Goal: Contribute content: Contribute content

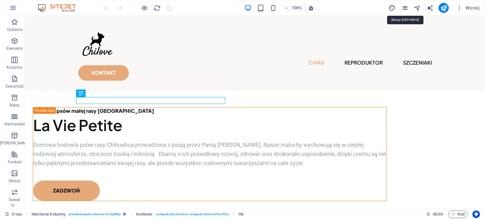
click at [405, 7] on icon "pages" at bounding box center [404, 7] width 7 height 7
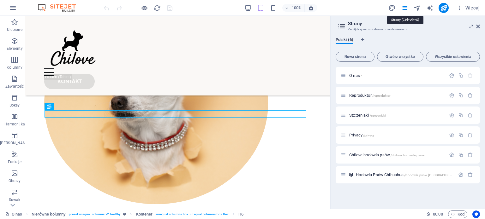
scroll to position [183, 0]
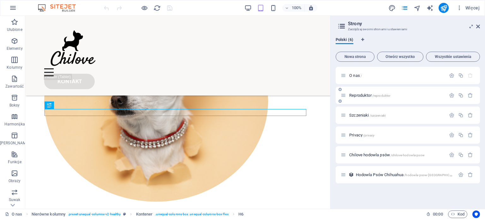
click at [350, 95] on span "Reproduktor /reproduktor" at bounding box center [369, 95] width 41 height 5
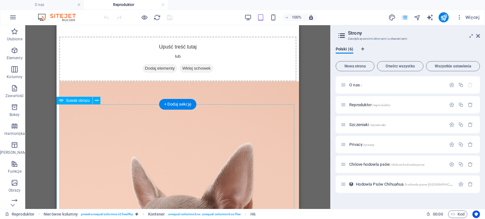
scroll to position [380, 0]
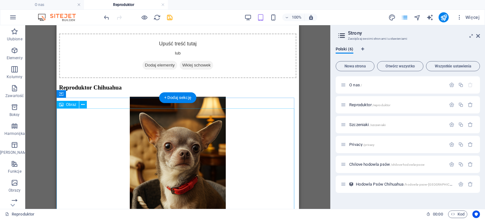
click at [203, 139] on figure at bounding box center [177, 169] width 237 height 145
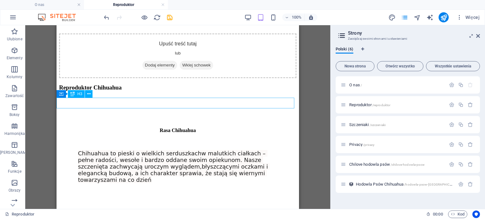
click at [143, 91] on div "Reproduktor Chihuahua" at bounding box center [177, 87] width 237 height 7
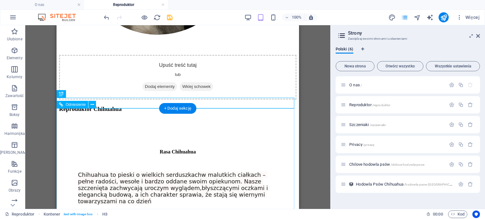
scroll to position [349, 0]
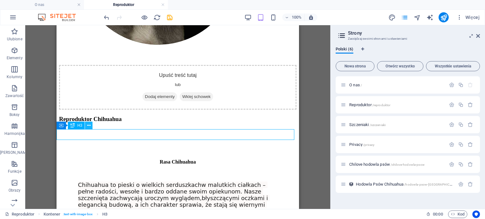
click at [88, 125] on icon at bounding box center [88, 125] width 3 height 7
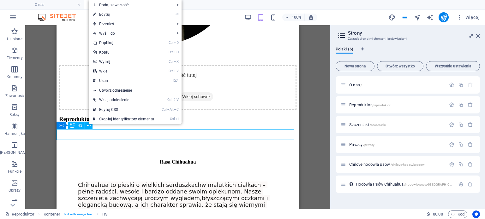
click at [74, 128] on icon at bounding box center [72, 126] width 4 height 8
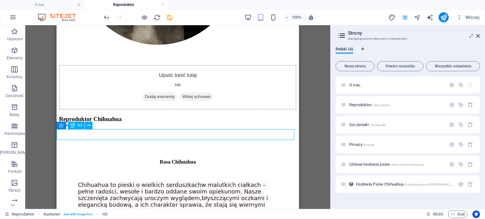
click at [69, 123] on div "Reproduktor Chihuahua" at bounding box center [177, 119] width 237 height 7
click at [88, 128] on icon at bounding box center [88, 125] width 3 height 7
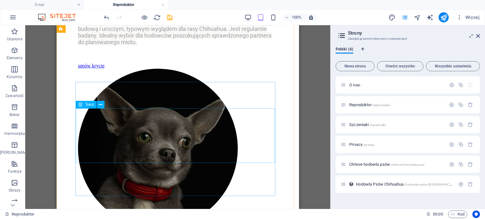
scroll to position [191, 0]
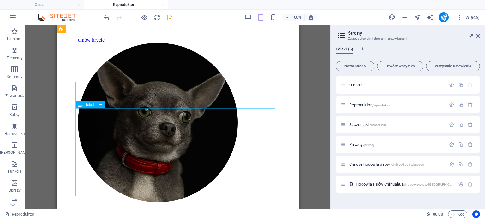
click at [105, 20] on div "Oferujemy usługę krycia. Nasz reproduktor jest piękny, zdrowy samiec o wadze 2,…" at bounding box center [177, 0] width 199 height 40
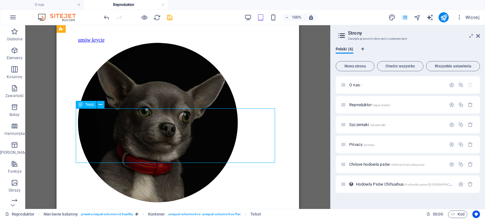
click at [104, 20] on div "Oferujemy usługę krycia. Nasz reproduktor jest piękny, zdrowy samiec o wadze 2,…" at bounding box center [177, 0] width 199 height 40
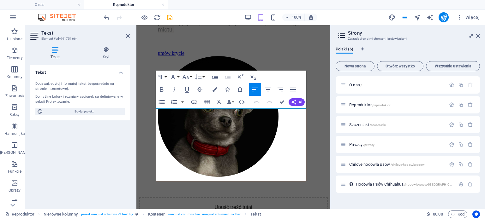
scroll to position [152, 0]
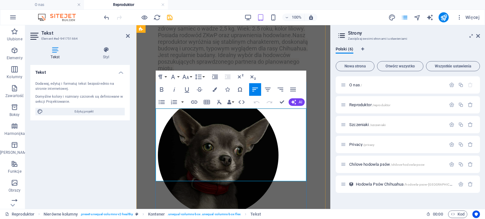
click at [289, 72] on span "Oferujemy usługę krycia. Nasz reproduktor jest piękny, zdrowy samiec o wadze 2,…" at bounding box center [233, 45] width 150 height 53
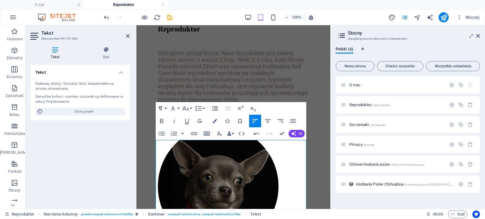
scroll to position [121, 0]
click at [278, 127] on figure at bounding box center [218, 188] width 121 height 122
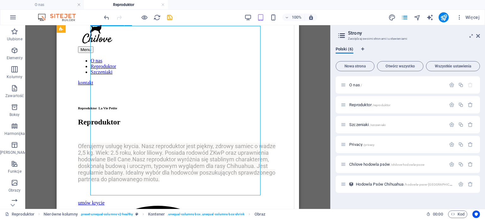
scroll to position [0, 0]
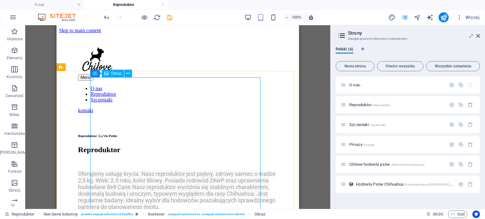
click at [117, 72] on span "Obraz" at bounding box center [116, 74] width 10 height 4
select select "%"
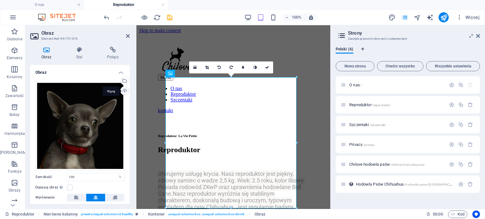
click at [125, 91] on div "Wgraj" at bounding box center [123, 91] width 9 height 9
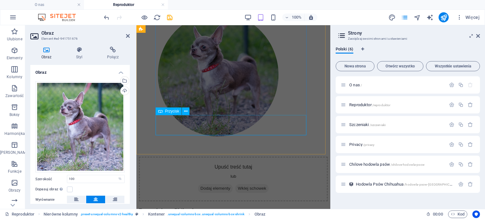
scroll to position [171, 0]
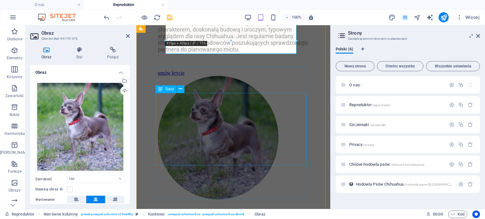
click at [252, 53] on div "Oferujemy usługę krycia. Nasz reproduktor jest piękny, zdrowy samiec o wadze 2,…" at bounding box center [233, 26] width 151 height 53
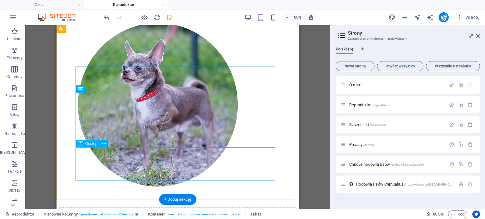
click at [162, 17] on div at bounding box center [177, 11] width 199 height 13
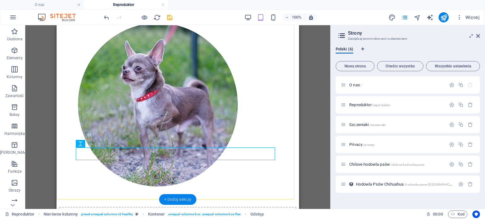
click at [173, 197] on div "+ Dodaj sekcję" at bounding box center [177, 199] width 37 height 11
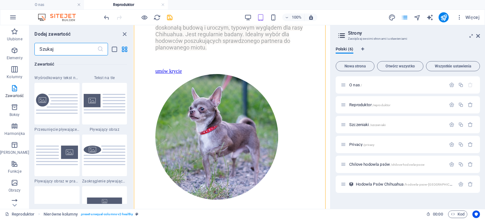
scroll to position [1356, 0]
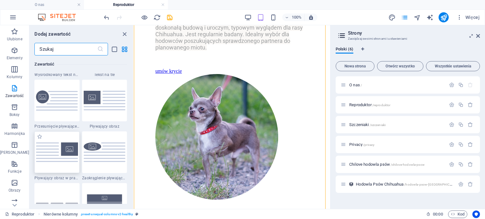
click at [54, 157] on img at bounding box center [57, 153] width 42 height 20
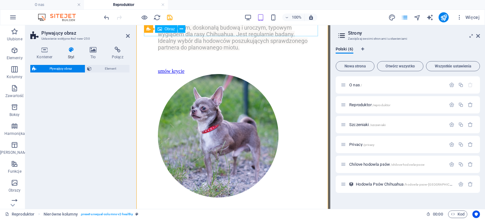
select select "%"
select select "rem"
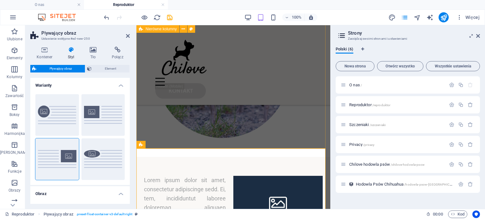
scroll to position [292, 0]
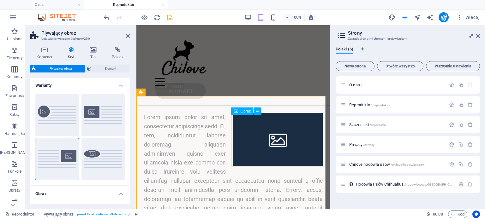
click at [262, 144] on figure at bounding box center [277, 140] width 89 height 54
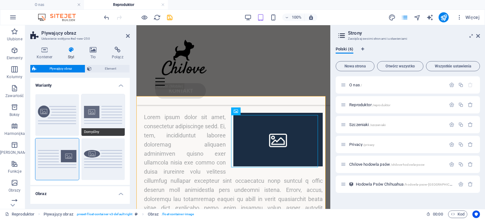
click at [103, 116] on button "Domyślny" at bounding box center [103, 115] width 44 height 42
type input "0"
type input "1.5"
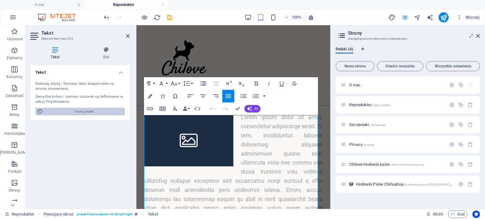
click at [78, 112] on span "Edytuj projekt" at bounding box center [84, 112] width 78 height 8
select select "800"
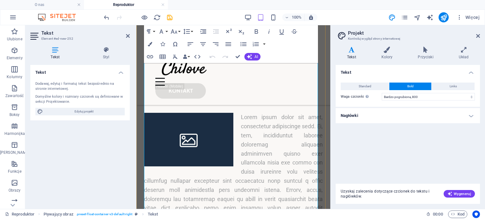
scroll to position [482, 0]
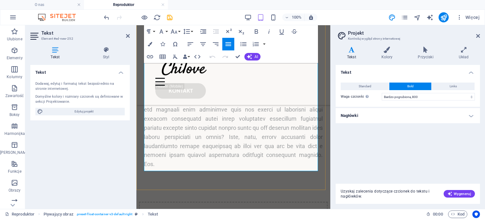
click at [207, 166] on p at bounding box center [233, 46] width 179 height 245
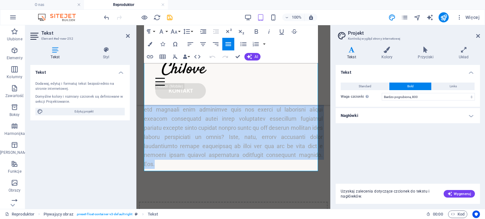
drag, startPoint x: 207, startPoint y: 167, endPoint x: 133, endPoint y: 62, distance: 128.4
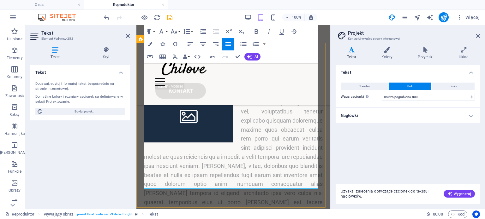
scroll to position [353, 0]
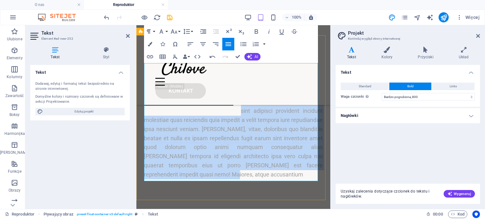
drag, startPoint x: 311, startPoint y: 176, endPoint x: 231, endPoint y: 85, distance: 120.7
click at [232, 85] on p "Lorem ipsum dolor sit amet, consectetur adipisicing elit. Ab, vel, voluptatibus…" at bounding box center [233, 115] width 179 height 127
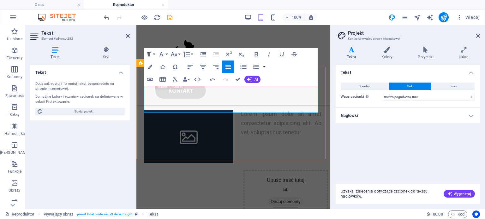
scroll to position [259, 0]
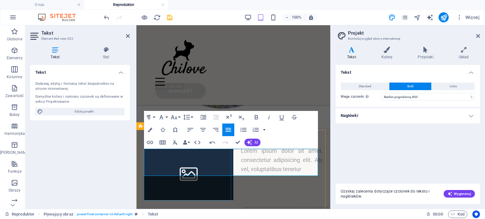
click at [213, 185] on figure at bounding box center [188, 174] width 89 height 54
select select "%"
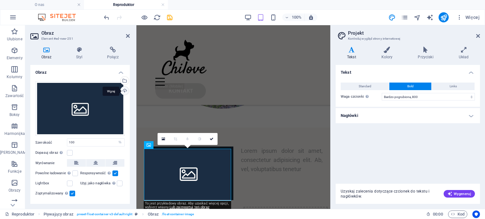
click at [123, 91] on div "Wgraj" at bounding box center [123, 91] width 9 height 9
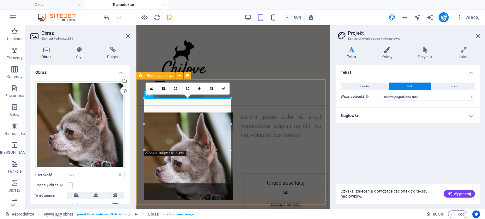
scroll to position [322, 0]
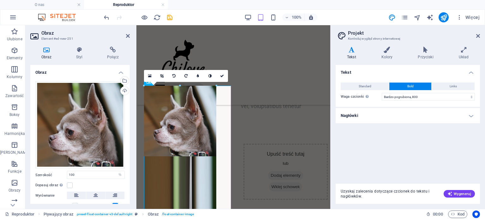
drag, startPoint x: 229, startPoint y: 86, endPoint x: 163, endPoint y: 96, distance: 67.3
type input "229"
select select "px"
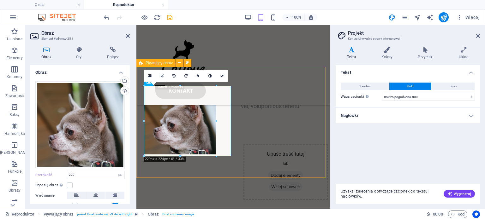
type input "100"
select select "%"
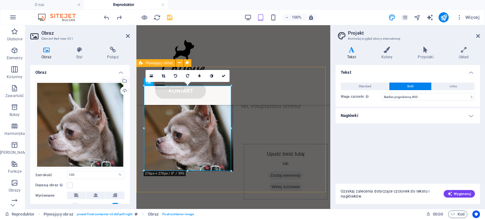
click at [264, 130] on div "Lorem ipsum dolor sit amet, consectetur adipisicing elit. Ab, vel, voluptatibus…" at bounding box center [233, 97] width 194 height 65
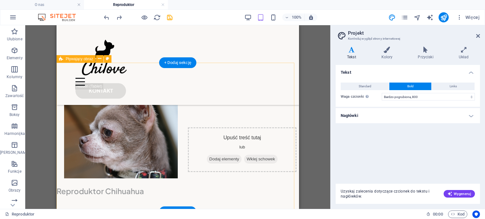
scroll to position [328, 0]
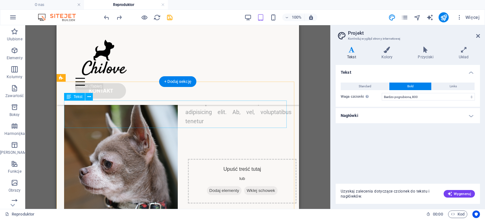
click at [200, 118] on div "Lorem ipsum dolor sit amet, consectetur adipisicing elit. Ab, vel, voluptatibus…" at bounding box center [177, 112] width 227 height 27
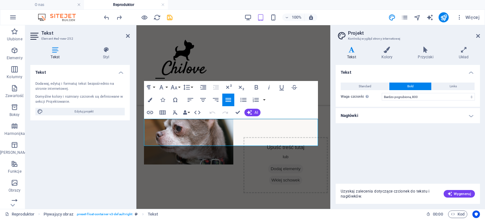
scroll to position [289, 0]
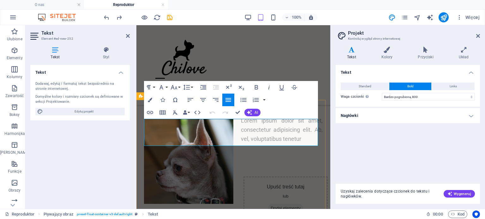
drag, startPoint x: 300, startPoint y: 140, endPoint x: 233, endPoint y: 118, distance: 70.0
click at [233, 118] on p "Lorem ipsum dolor sit amet, consectetur adipisicing elit. Ab, vel, voluptatibus…" at bounding box center [233, 129] width 179 height 27
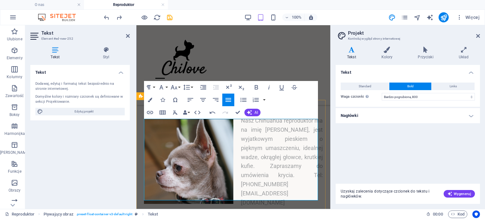
click at [295, 178] on p "Nasz Chihuahua reproduktor ma na imię [PERSON_NAME], jest wyjatkowym pieskiem o…" at bounding box center [233, 161] width 179 height 91
click at [307, 178] on p "Nasz Chihuahua reproduktor ma na imię [PERSON_NAME], jest wyjatkowym pieskiem o…" at bounding box center [233, 161] width 179 height 91
click at [286, 177] on p "Nasz Chihuahua reproduktor ma na imię [PERSON_NAME], jest wyjatkowym pieskiem o…" at bounding box center [233, 161] width 179 height 91
click at [276, 187] on p "Nasz Chihuahua reproduktor ma na imię [PERSON_NAME], jest wyjatkowym pieskiem o…" at bounding box center [233, 161] width 179 height 91
click at [289, 57] on div "Menu O nas Reproduktor Szczeniaki kontakt" at bounding box center [233, 65] width 194 height 80
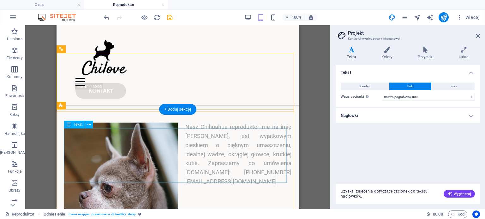
scroll to position [297, 0]
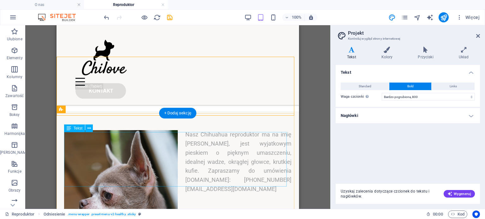
click at [249, 180] on div "Nasz Chihuahua reproduktor ma na imię [PERSON_NAME], jest wyjatkowym pieskiem o…" at bounding box center [177, 162] width 227 height 64
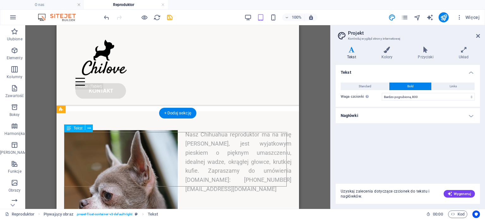
click at [249, 180] on div "Nasz Chihuahua reproduktor ma na imię [PERSON_NAME], jest wyjatkowym pieskiem o…" at bounding box center [177, 162] width 227 height 64
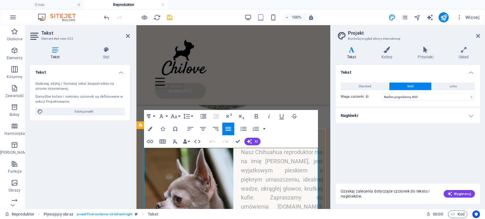
scroll to position [321, 0]
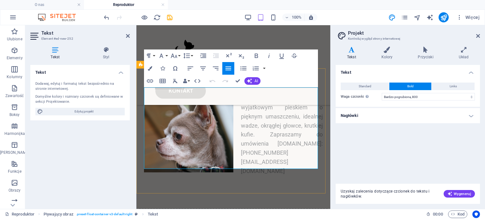
click at [315, 147] on p "Nasz Chihuahua reproduktor ma na imię [PERSON_NAME], jest wyjatkowym pieskiem o…" at bounding box center [233, 130] width 179 height 91
click at [310, 146] on p "Nasz Chihuahua reproduktor ma na imię [PERSON_NAME], jest wyjatkowym pieskiem o…" at bounding box center [233, 130] width 179 height 91
click at [291, 145] on p "Nasz Chihuahua reproduktor ma na imię [PERSON_NAME], jest wyjatkowym pieskiem o…" at bounding box center [233, 130] width 179 height 91
click at [168, 16] on icon "save" at bounding box center [169, 17] width 7 height 7
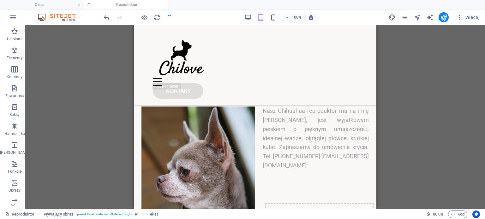
checkbox input "false"
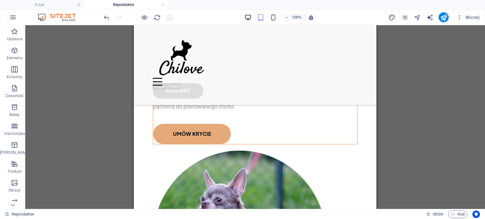
scroll to position [61, 0]
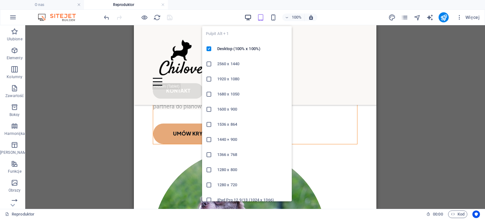
click at [250, 17] on icon "button" at bounding box center [247, 17] width 7 height 7
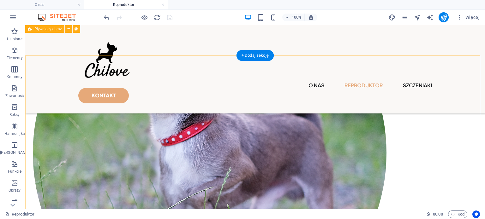
scroll to position [254, 0]
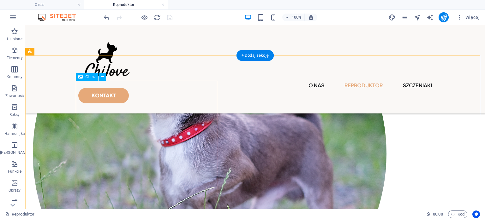
select select "%"
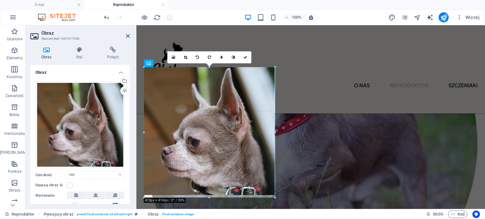
drag, startPoint x: 144, startPoint y: 83, endPoint x: 157, endPoint y: 85, distance: 12.9
type input "375"
select select "px"
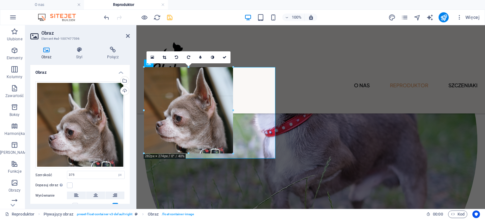
drag, startPoint x: 144, startPoint y: 67, endPoint x: 37, endPoint y: 83, distance: 107.9
type input "283"
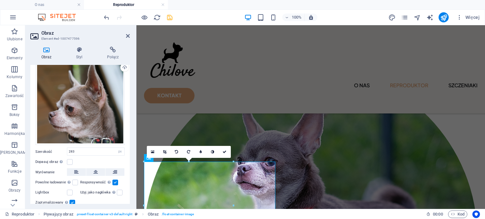
scroll to position [32, 0]
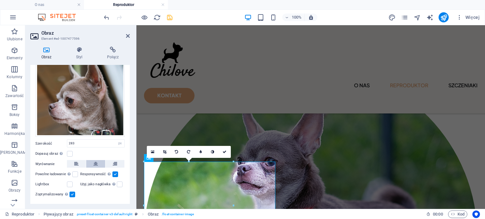
click at [95, 164] on icon at bounding box center [95, 164] width 4 height 8
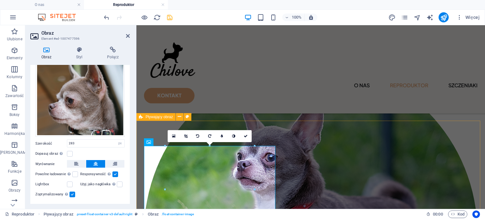
scroll to position [159, 0]
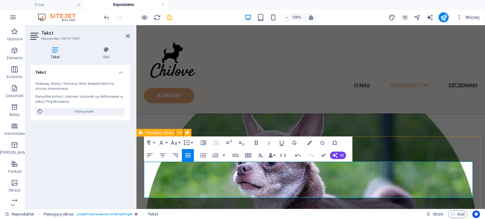
drag, startPoint x: 366, startPoint y: 165, endPoint x: 282, endPoint y: 162, distance: 84.3
click at [256, 143] on icon "button" at bounding box center [256, 143] width 8 height 8
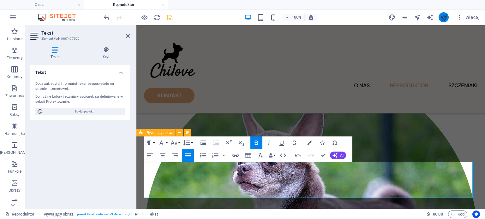
click at [441, 19] on icon "publish" at bounding box center [443, 17] width 7 height 7
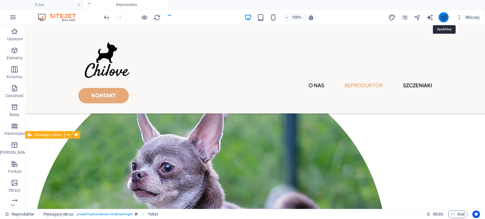
checkbox input "false"
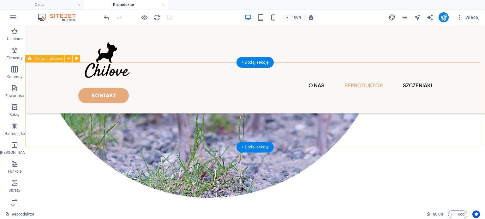
scroll to position [391, 0]
